Goal: Communication & Community: Answer question/provide support

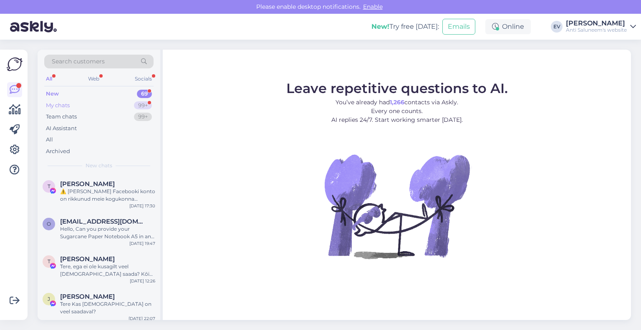
click at [129, 105] on div "My chats 99+" at bounding box center [98, 106] width 109 height 12
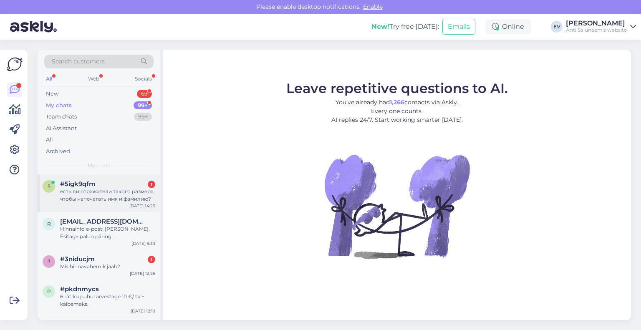
click at [96, 199] on div "есть ли отражатели такого размера, чтобы напечатать имя и фамилию?" at bounding box center [107, 195] width 95 height 15
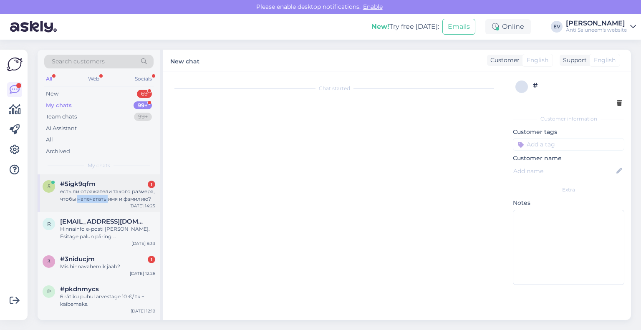
click at [96, 199] on div "есть ли отражатели такого размера, чтобы напечатать имя и фамилию?" at bounding box center [107, 195] width 95 height 15
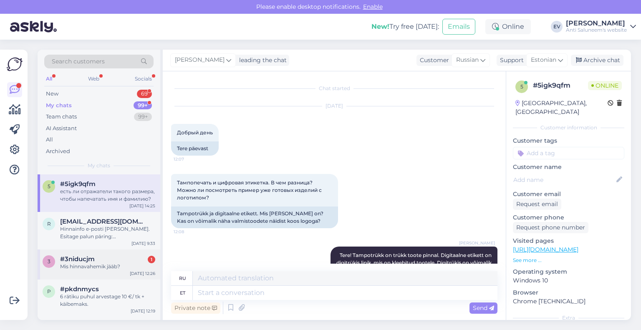
click at [89, 259] on span "#3niducjm" at bounding box center [77, 259] width 35 height 8
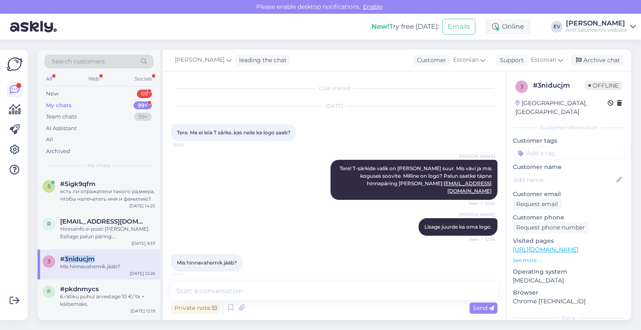
click at [106, 104] on div "My chats 99+" at bounding box center [98, 106] width 109 height 12
click at [88, 192] on div "есть ли отражатели такого размера, чтобы напечатать имя и фамилию?" at bounding box center [107, 195] width 95 height 15
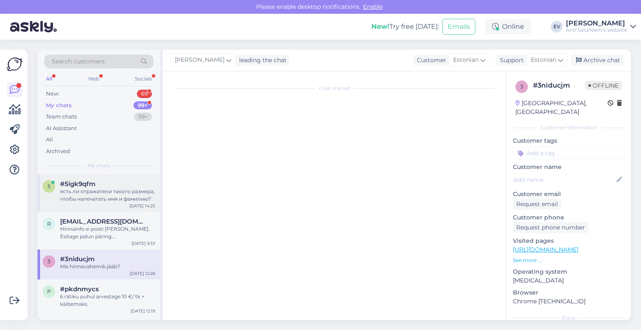
scroll to position [782, 0]
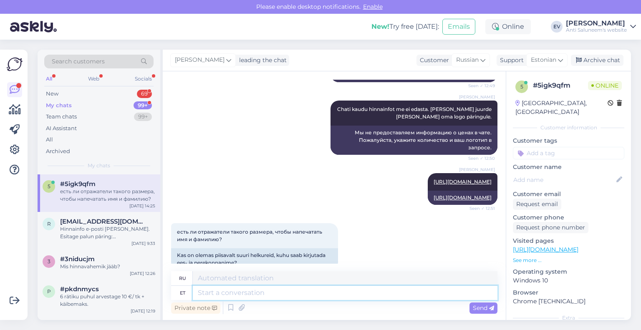
click at [259, 293] on textarea at bounding box center [345, 293] width 305 height 14
type textarea "On"
type textarea "Есть"
type textarea "On [PERSON_NAME], mis o"
type textarea "Да, это."
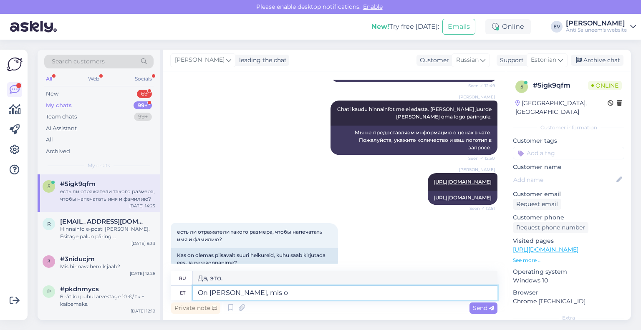
type textarea "On [PERSON_NAME], mis on"
type textarea "Это правда, что"
type textarea "On [PERSON_NAME], mis on"
type textarea "Что есть, то есть."
type textarea "On [PERSON_NAME], mis on kogus?"
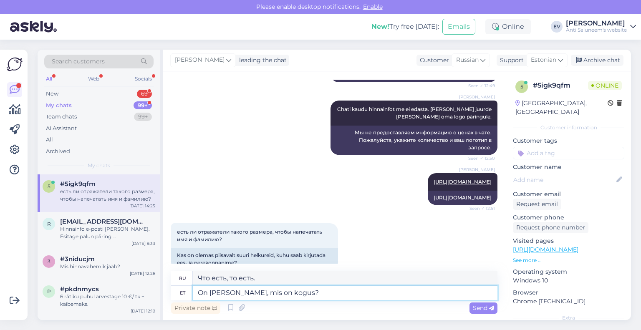
type textarea "Да, каково количество?"
type textarea "On [PERSON_NAME], mis on kogus? Pakkumise saada"
type textarea "Да, какое количество? Предложение"
type textarea "On [PERSON_NAME], mis on kogus? Pakkumise saadan e"
type textarea "Да, какое количество? Я вышлю вам предложение."
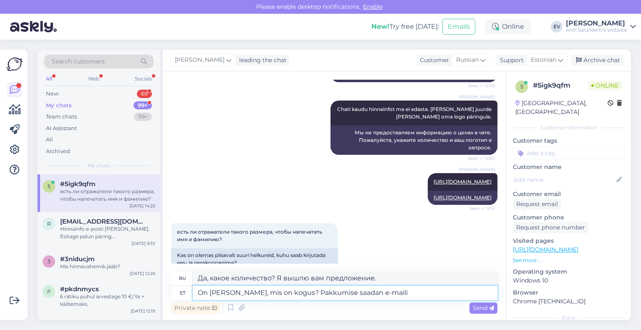
type textarea "On [PERSON_NAME], mis on kogus? Pakkumise saadan e-maili t"
type textarea "Да, какое количество? Я отправлю предложение на электронную почту."
type textarea "On [PERSON_NAME], mis on kogus? Pakkumise saadan e-[PERSON_NAME] n"
type textarea "Да, какое количество? Я отправлю вам предложение по электронной почте."
type textarea "On [PERSON_NAME], mis on kogus? Pakkumise saadan e-[PERSON_NAME] nagu"
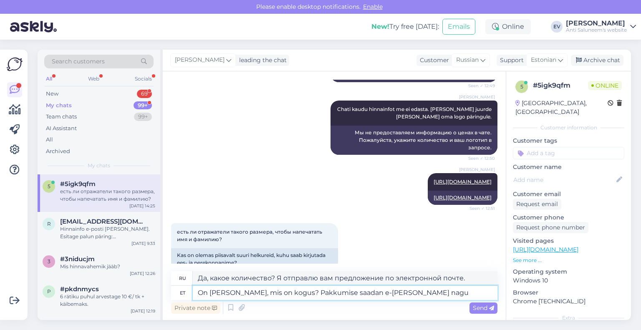
type textarea "Да, какое количество? Я отправлю предложение по электронной почте."
type textarea "On [PERSON_NAME], mis on kogus? Pakkumise saadan e-[PERSON_NAME] [PERSON_NAME] m"
type textarea "Да, какое количество? Я отправлю предложение по электронной почте, как и раньше."
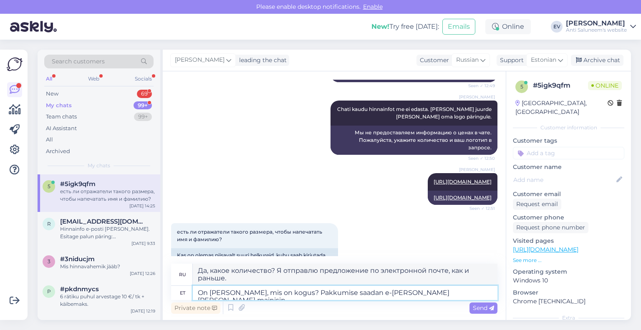
type textarea "On [PERSON_NAME], mis on kogus? Pakkumise saadan e-[PERSON_NAME] [PERSON_NAME] …"
type textarea "Да, какое количество? Я отправлю предложение по электронной почте, как уже гово…"
click at [222, 292] on textarea "On [PERSON_NAME], mis on kogus? Pakkumise saadan e-[PERSON_NAME] [PERSON_NAME] …" at bounding box center [345, 293] width 305 height 14
type textarea "On olemas, mis on kogus? Pakkumise saadan e-[PERSON_NAME] [PERSON_NAME] mainisi…"
type textarea "Есть ли в наличии, какое количество? Я отправлю предложение по электронной почт…"
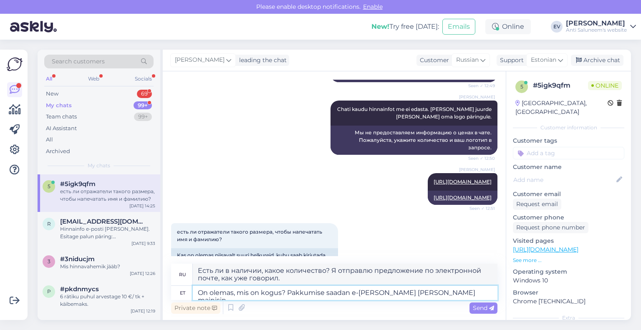
click at [210, 291] on textarea "On olemas, mis on kogus? Pakkumise saadan e-[PERSON_NAME] [PERSON_NAME] mainisi…" at bounding box center [345, 293] width 305 height 14
type textarea "On [PERSON_NAME] olemas, mis on kogus? Pakkumise saadan e-[PERSON_NAME] [PERSON…"
type textarea "Есть в наличии, какое количество? Предложение отправлю по электронной почте, ка…"
type textarea "On [PERSON_NAME] olemas, mis on kogus? Pakkumise saadan e-[PERSON_NAME] [PERSON…"
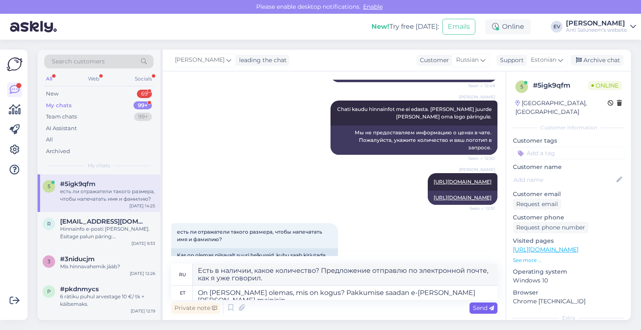
click at [480, 307] on span "Send" at bounding box center [483, 308] width 21 height 8
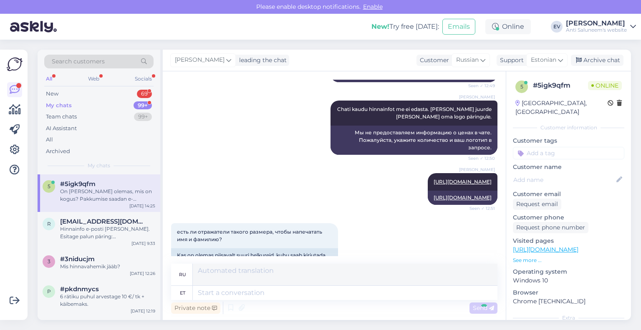
scroll to position [847, 0]
